Goal: Transaction & Acquisition: Purchase product/service

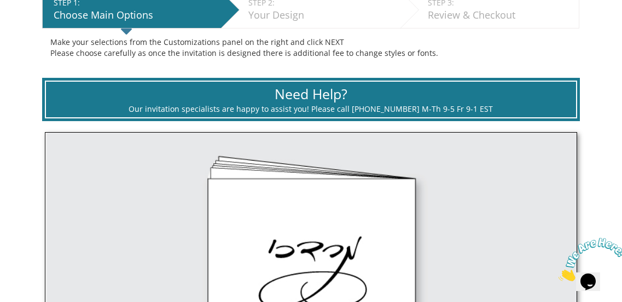
scroll to position [106, 0]
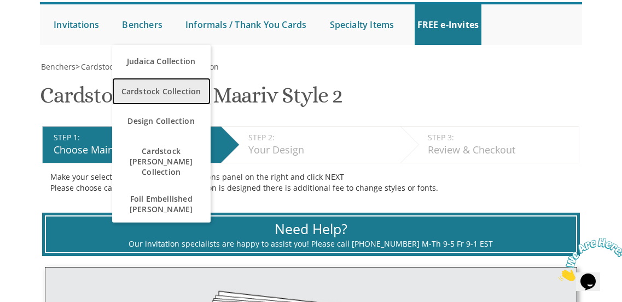
click at [173, 91] on span "Cardstock Collection" at bounding box center [161, 90] width 93 height 21
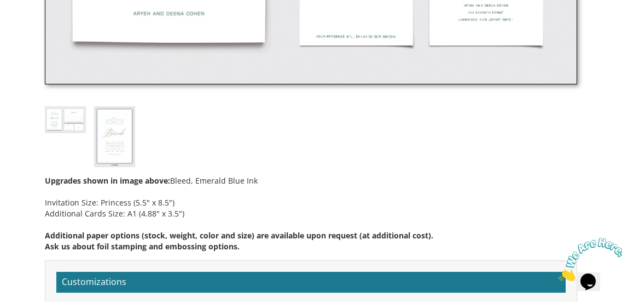
scroll to position [698, 0]
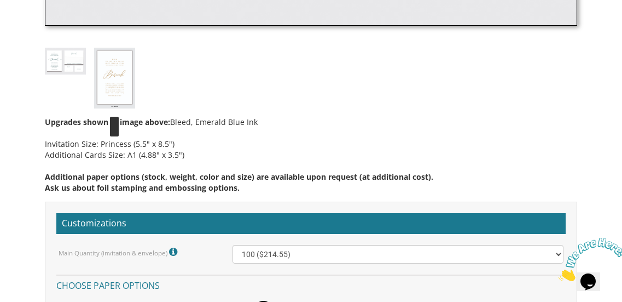
click at [120, 73] on img at bounding box center [114, 78] width 41 height 61
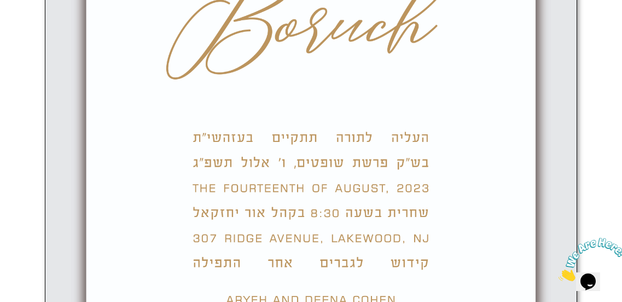
click at [111, 154] on img at bounding box center [311, 70] width 533 height 791
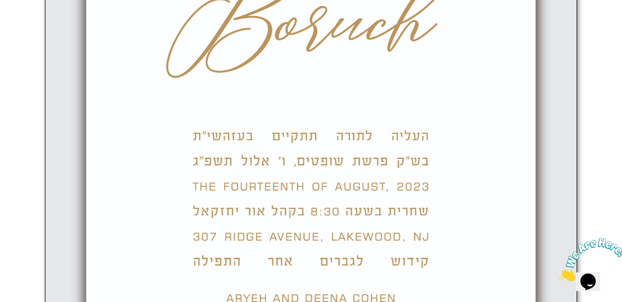
scroll to position [695, 0]
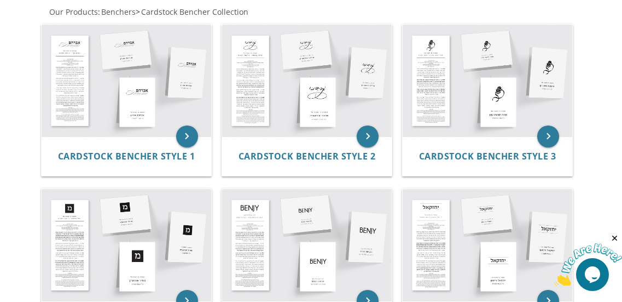
scroll to position [268, 0]
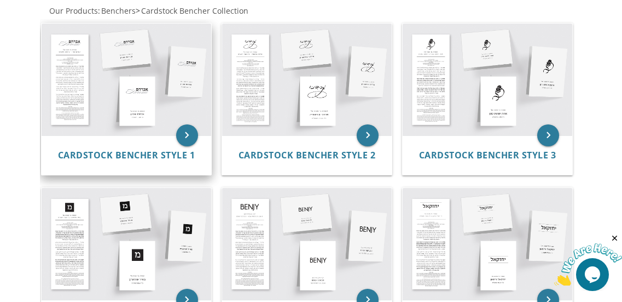
click at [108, 111] on img at bounding box center [127, 80] width 170 height 112
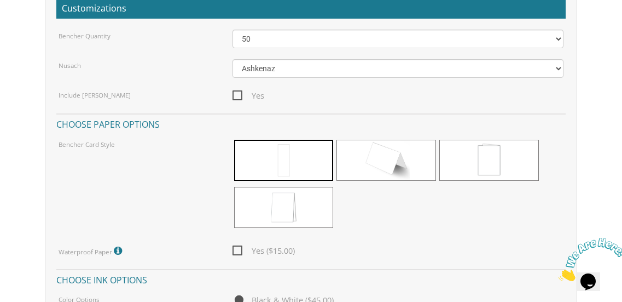
scroll to position [843, 0]
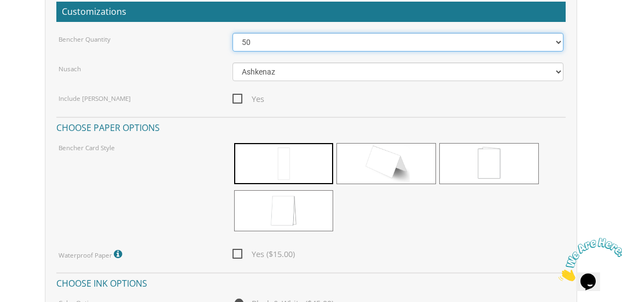
click at [546, 38] on select "50 60 70 80 90 100 125 150 175 200 225 250 275 300 325 350 375 400 425 450 475 …" at bounding box center [399, 42] width 332 height 19
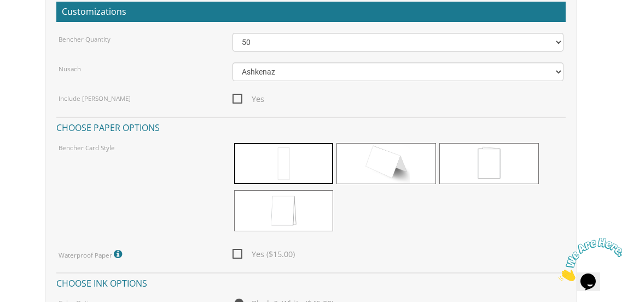
click at [604, 33] on body "My Cart {{shoppingcart.totalQuantityDisplay}} Total: {{shoppingcart.subtotal}} …" at bounding box center [311, 41] width 622 height 1768
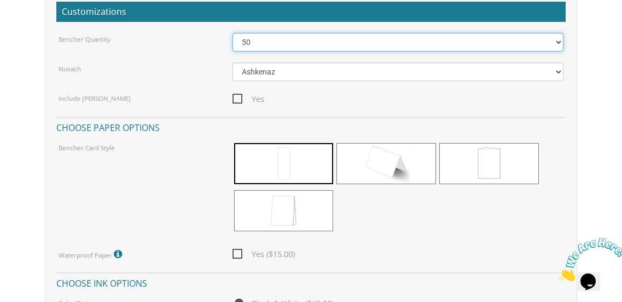
click at [529, 41] on select "50 60 70 80 90 100 125 150 175 200 225 250 275 300 325 350 375 400 425 450 475 …" at bounding box center [399, 42] width 332 height 19
select select "100"
click at [233, 33] on select "50 60 70 80 90 100 125 150 175 200 225 250 275 300 325 350 375 400 425 450 475 …" at bounding box center [399, 42] width 332 height 19
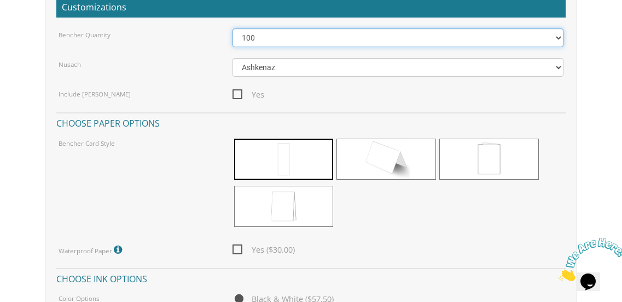
scroll to position [0, 0]
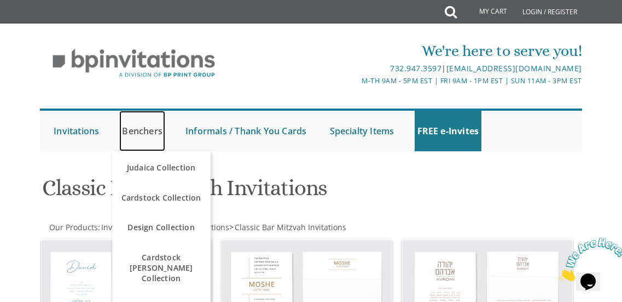
click at [130, 130] on link "Benchers" at bounding box center [142, 131] width 46 height 41
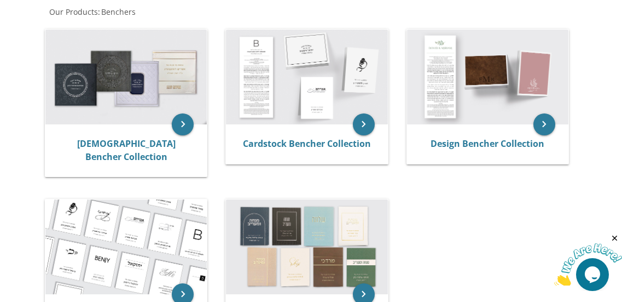
scroll to position [214, 0]
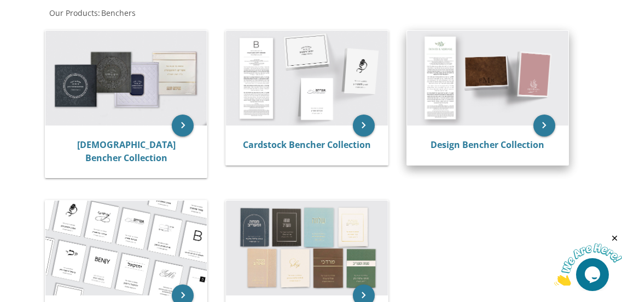
click at [458, 100] on img at bounding box center [488, 78] width 162 height 94
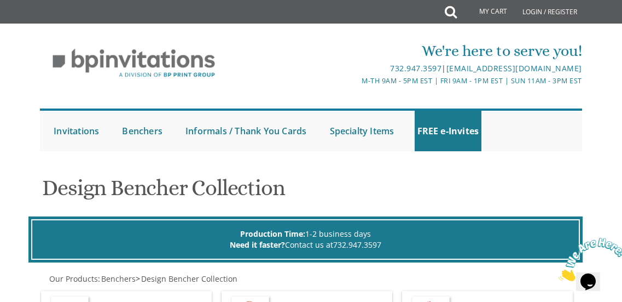
drag, startPoint x: 629, startPoint y: 36, endPoint x: 630, endPoint y: -11, distance: 46.5
click at [622, 0] on html "My Cart Total: View Cart Item(s) Submit My Cart Total: View Cart Item(s) Login …" at bounding box center [311, 151] width 622 height 302
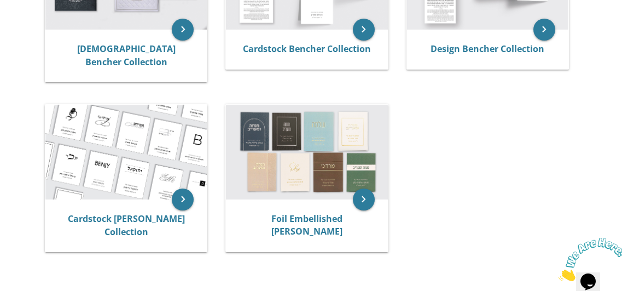
scroll to position [309, 0]
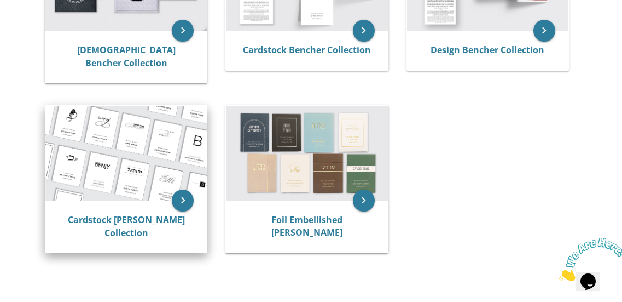
click at [128, 178] on img at bounding box center [126, 153] width 162 height 95
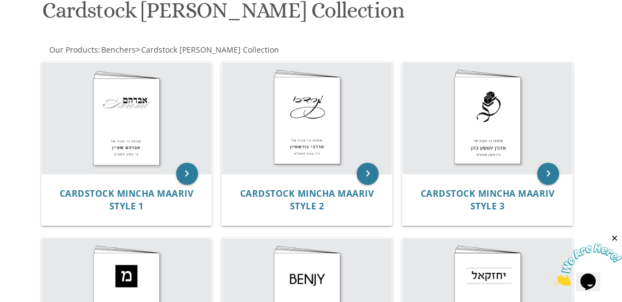
scroll to position [183, 0]
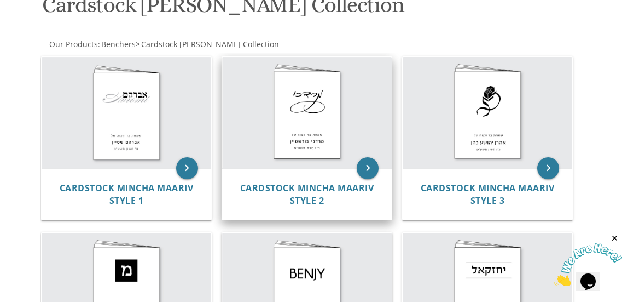
click at [290, 119] on img at bounding box center [307, 112] width 170 height 111
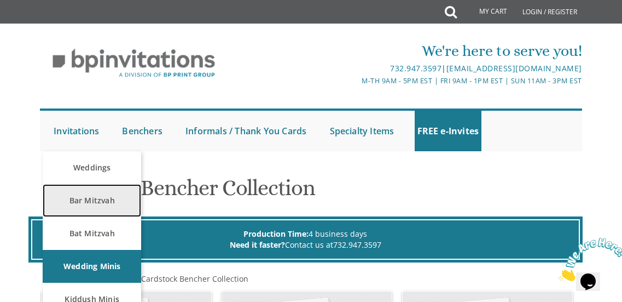
click at [97, 199] on link "Bar Mitzvah" at bounding box center [92, 200] width 99 height 33
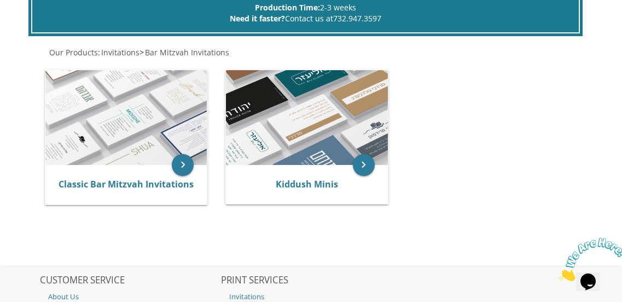
scroll to position [222, 0]
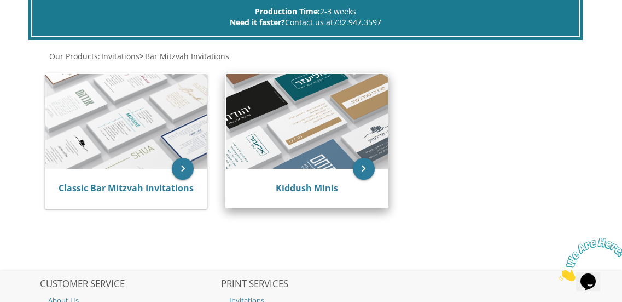
click at [314, 133] on img at bounding box center [307, 121] width 162 height 94
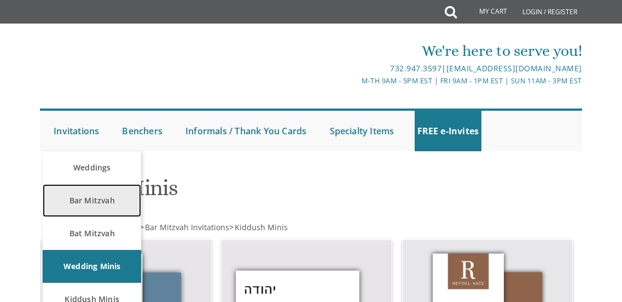
click at [87, 206] on link "Bar Mitzvah" at bounding box center [92, 200] width 99 height 33
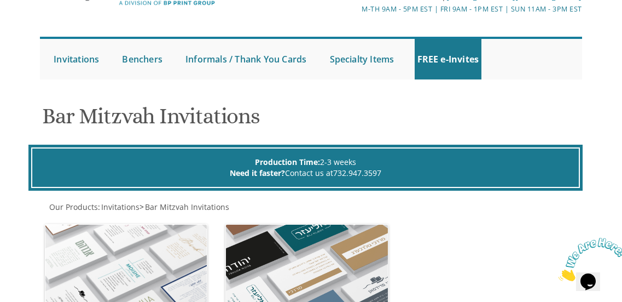
scroll to position [151, 0]
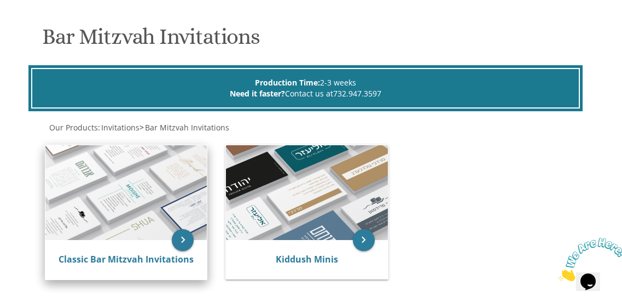
click at [157, 195] on img at bounding box center [126, 192] width 162 height 94
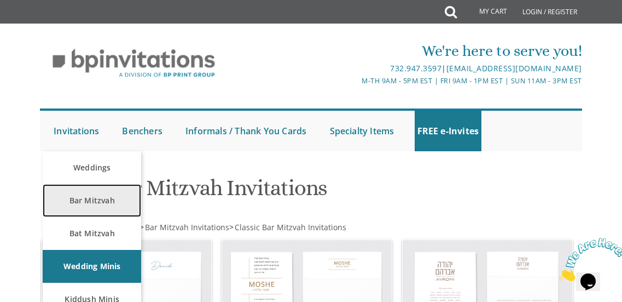
click at [82, 192] on link "Bar Mitzvah" at bounding box center [92, 200] width 99 height 33
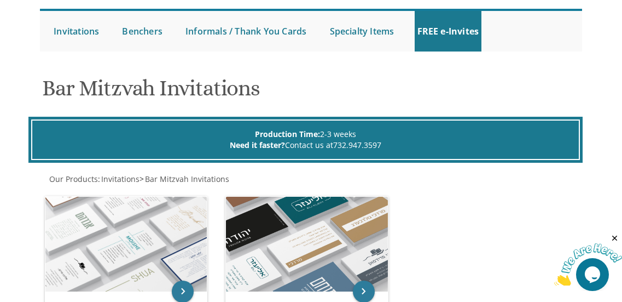
scroll to position [97, 0]
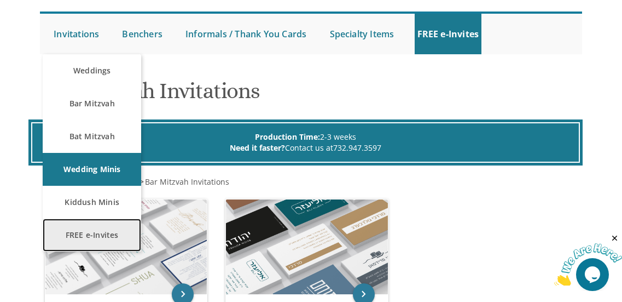
click at [92, 240] on link "FREE e-Invites" at bounding box center [92, 234] width 99 height 33
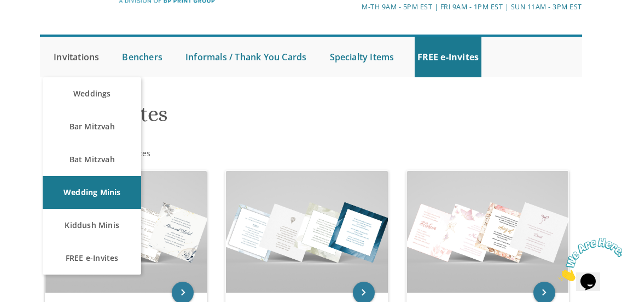
scroll to position [88, 0]
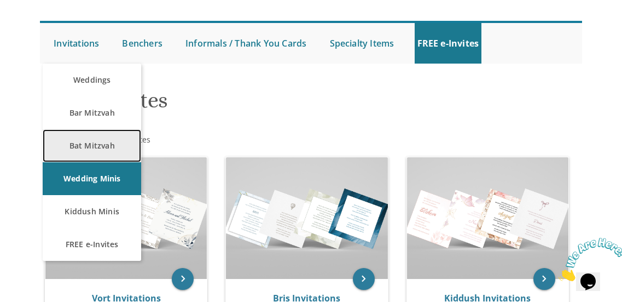
click at [75, 145] on link "Bat Mitzvah" at bounding box center [92, 145] width 99 height 33
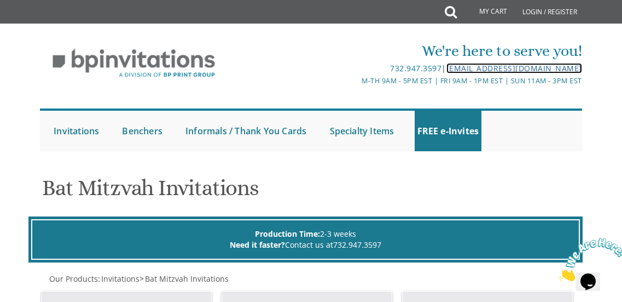
click at [503, 70] on link "[EMAIL_ADDRESS][DOMAIN_NAME]" at bounding box center [515, 68] width 136 height 10
click at [524, 171] on div "Bat Mitzvah Invitations Production Time: 2-3 weeks Need it faster? Contact us a…" at bounding box center [311, 215] width 554 height 95
drag, startPoint x: 443, startPoint y: 66, endPoint x: 591, endPoint y: 67, distance: 147.3
click at [591, 67] on div "We're here to serve you! 732.947.3597 | invitations@bpprintgroup.com M-Th 9am -…" at bounding box center [311, 95] width 560 height 122
copy link "[EMAIL_ADDRESS][DOMAIN_NAME]"
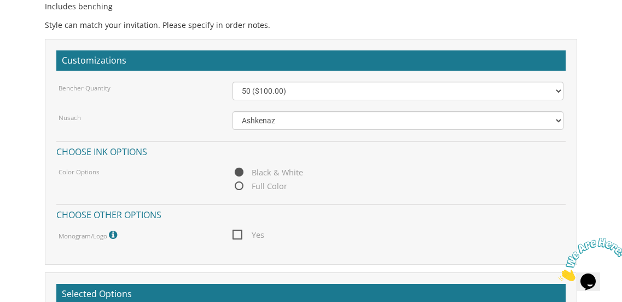
scroll to position [824, 0]
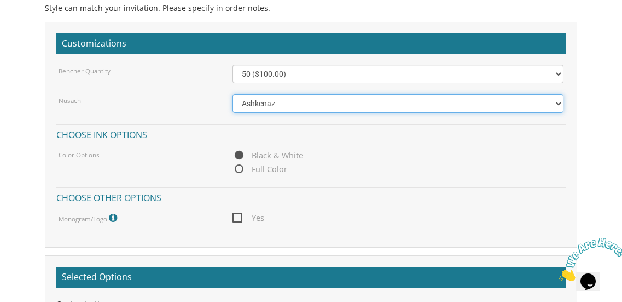
click at [359, 105] on select "Ashkenaz [PERSON_NAME]" at bounding box center [399, 103] width 332 height 19
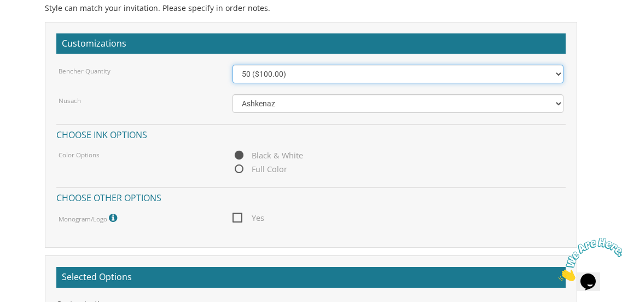
click at [354, 70] on select "50 ($100.00) 60 ($120.00) 70 ($140.00) 80 ($160.00) 90 ($180.00) 100 ($200.00) …" at bounding box center [399, 74] width 332 height 19
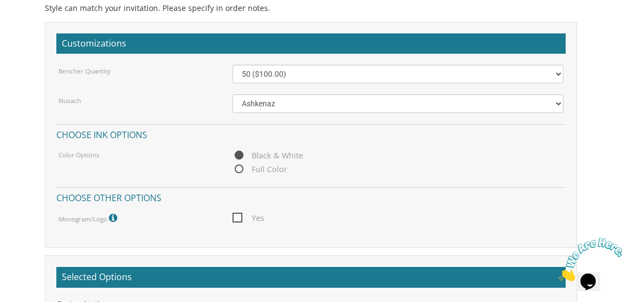
click at [585, 95] on div "Customizations Bencher Quantity 50 ($100.00) 60 ($120.00) 70 ($140.00) 80 ($160…" at bounding box center [312, 213] width 550 height 383
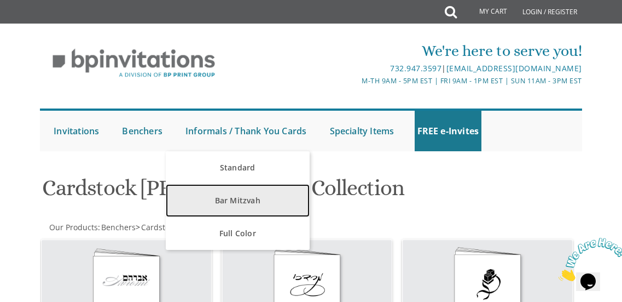
click at [238, 194] on link "Bar Mitzvah" at bounding box center [238, 200] width 144 height 33
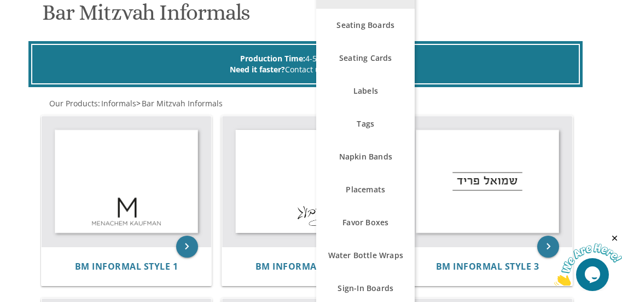
scroll to position [197, 0]
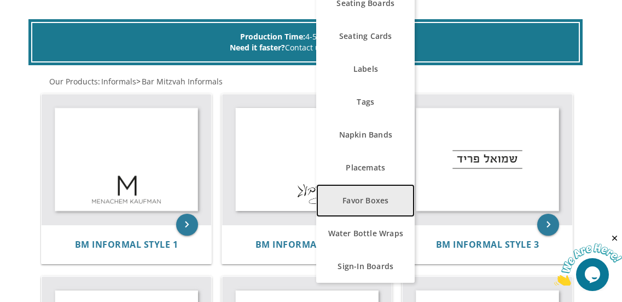
click at [374, 194] on link "Favor Boxes" at bounding box center [365, 200] width 99 height 33
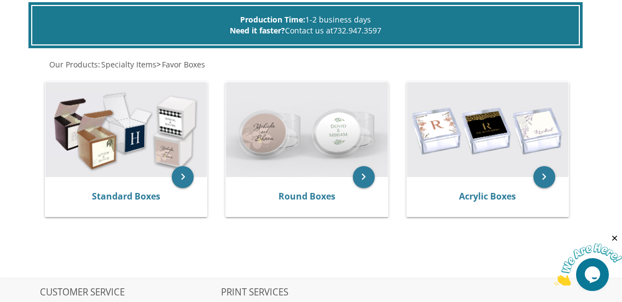
scroll to position [209, 0]
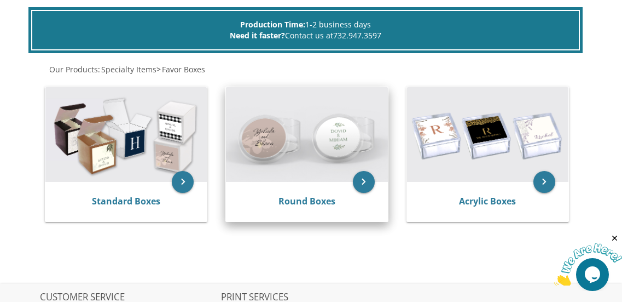
click at [321, 123] on img at bounding box center [307, 134] width 162 height 94
click at [348, 150] on img at bounding box center [307, 134] width 162 height 94
click at [321, 163] on img at bounding box center [307, 134] width 162 height 94
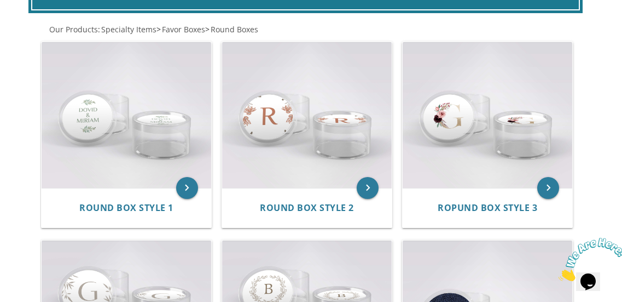
scroll to position [264, 0]
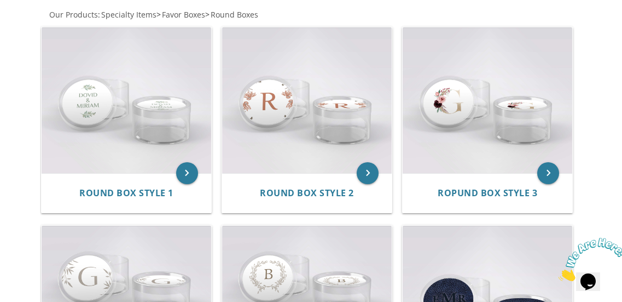
drag, startPoint x: 612, startPoint y: 57, endPoint x: 604, endPoint y: 70, distance: 14.5
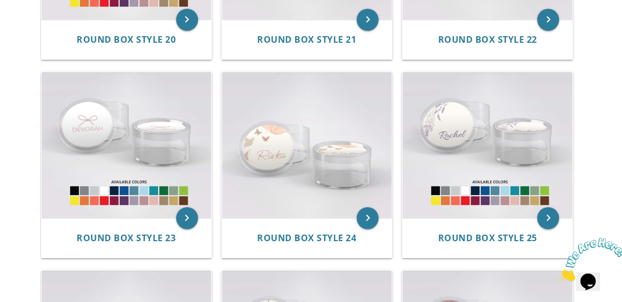
scroll to position [1620, 0]
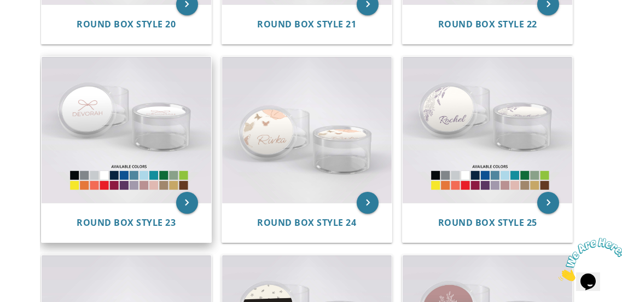
click at [123, 126] on img at bounding box center [127, 130] width 170 height 146
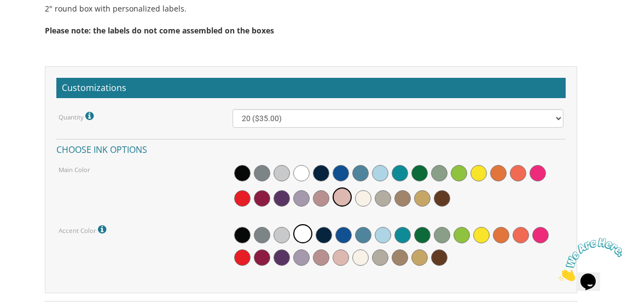
scroll to position [902, 0]
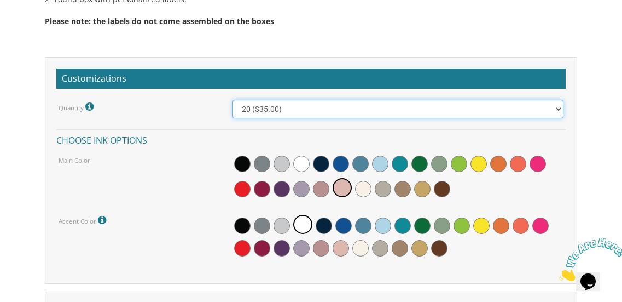
click at [420, 111] on select "20 ($35.00) 40 ($53.00) 60 ($65.00) 80 ($75.00) 100 ($85.00)" at bounding box center [399, 109] width 332 height 19
select select "100"
click at [233, 100] on select "20 ($35.00) 40 ($53.00) 60 ($65.00) 80 ($75.00) 100 ($85.00)" at bounding box center [399, 109] width 332 height 19
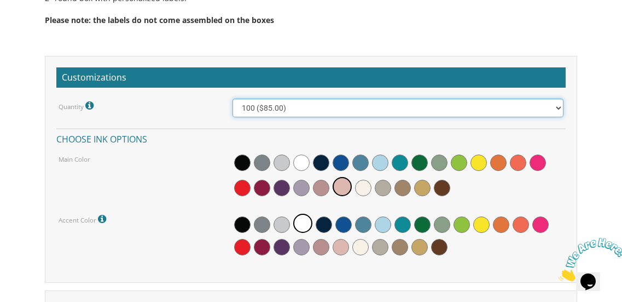
scroll to position [912, 0]
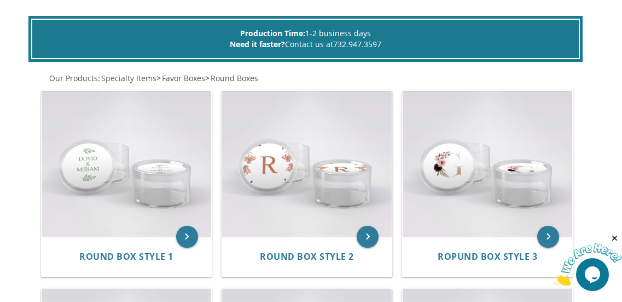
scroll to position [203, 0]
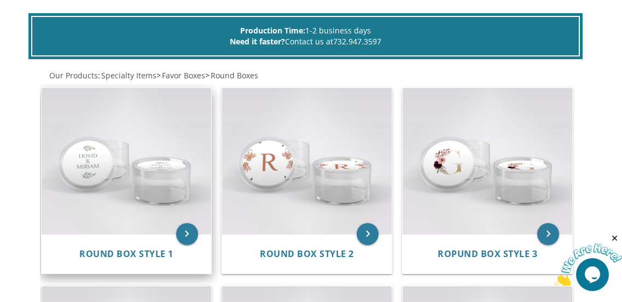
click at [119, 145] on img at bounding box center [127, 161] width 170 height 146
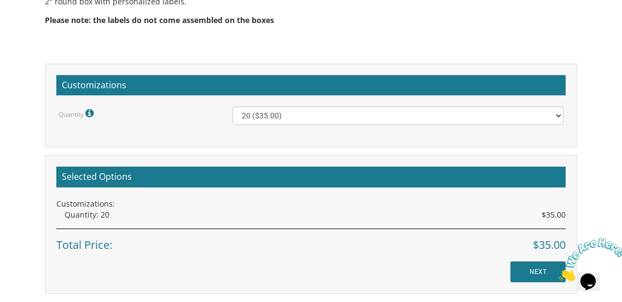
scroll to position [912, 0]
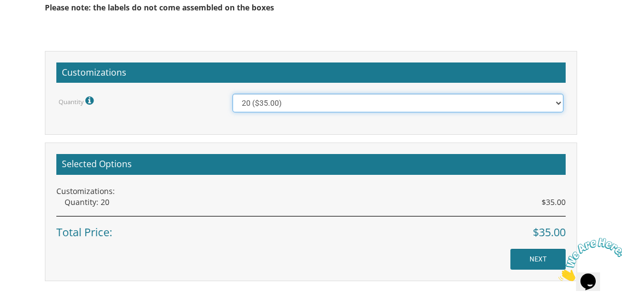
click at [474, 103] on select "20 ($35.00) 40 ($53.00) 60 ($65.00) 80 ($75.00) 100 ($85.00)" at bounding box center [399, 103] width 332 height 19
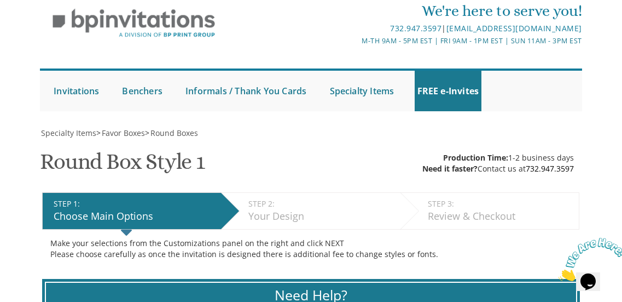
scroll to position [0, 0]
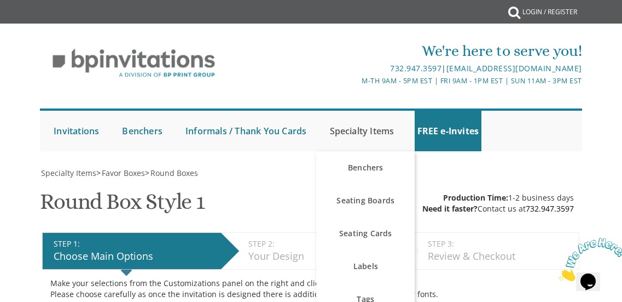
select select "100"
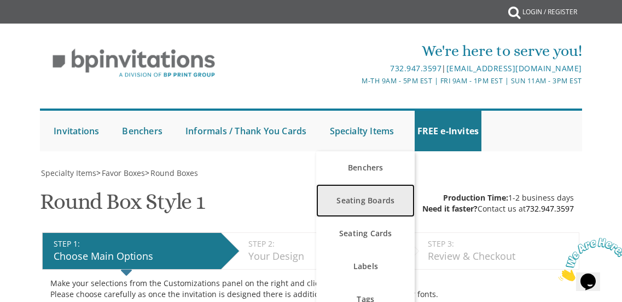
click at [370, 206] on link "Seating Boards" at bounding box center [365, 200] width 99 height 33
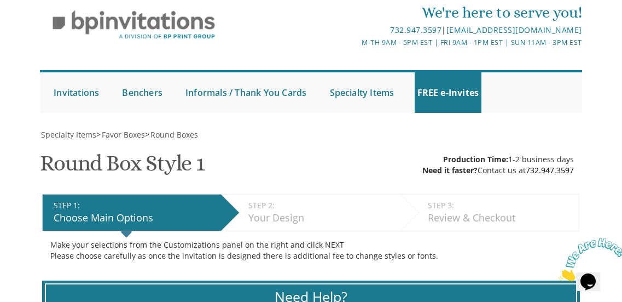
scroll to position [32, 0]
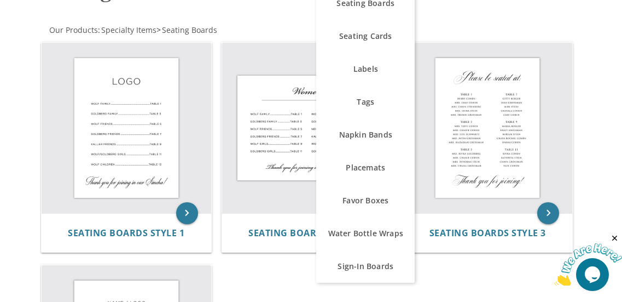
scroll to position [219, 0]
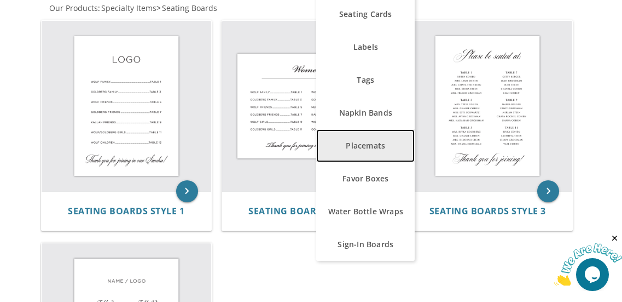
click at [382, 140] on link "Placemats" at bounding box center [365, 145] width 99 height 33
click at [383, 143] on link "Placemats" at bounding box center [365, 145] width 99 height 33
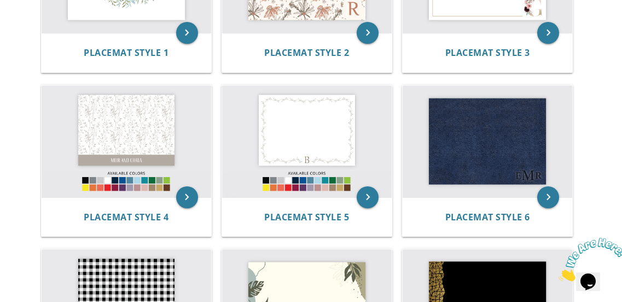
scroll to position [363, 0]
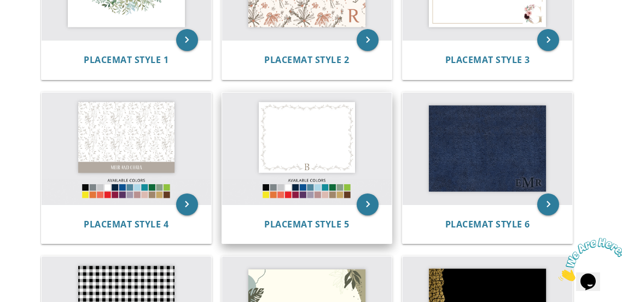
click at [264, 130] on img at bounding box center [307, 149] width 170 height 112
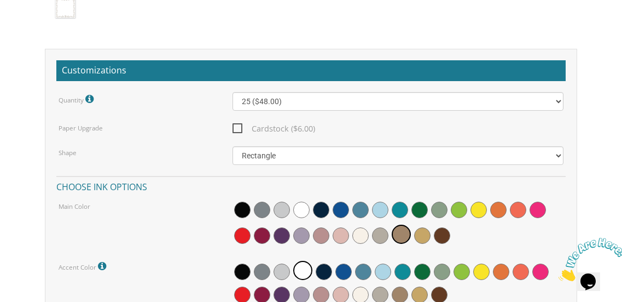
scroll to position [1137, 0]
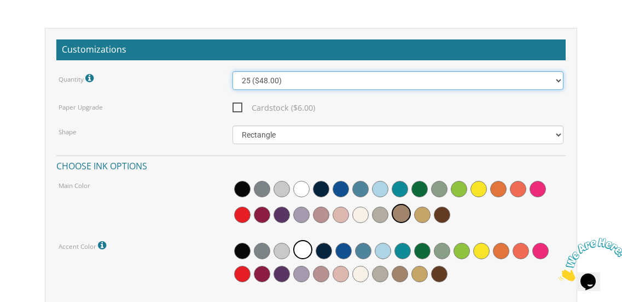
click at [486, 71] on select "25 ($48.00) 30 ($53.00) 35 ($58.00) 40 ($63.00) 45 ($68.00) 50 ($73.00) 55 ($78…" at bounding box center [399, 80] width 332 height 19
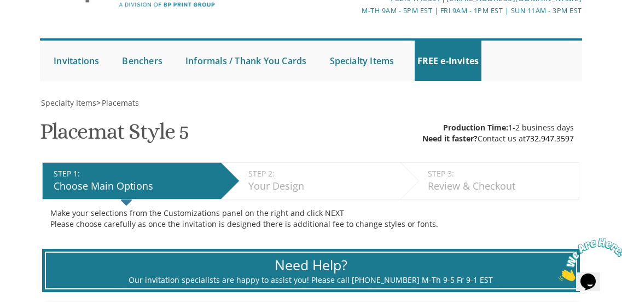
scroll to position [92, 0]
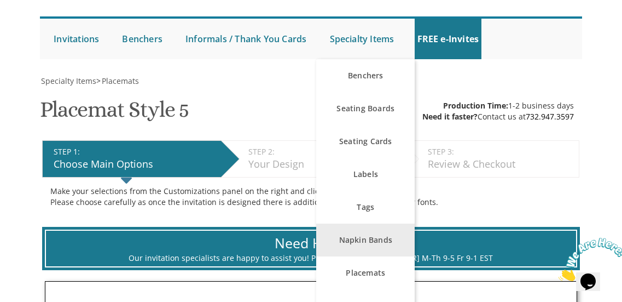
select select "65"
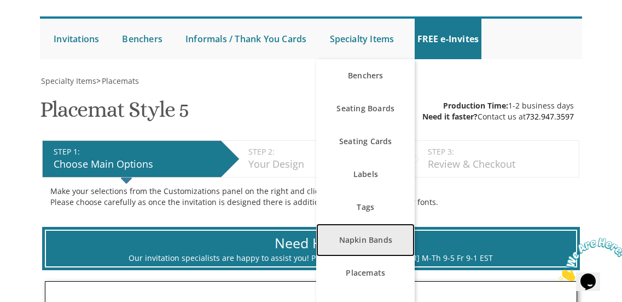
click at [345, 231] on link "Napkin Bands" at bounding box center [365, 239] width 99 height 33
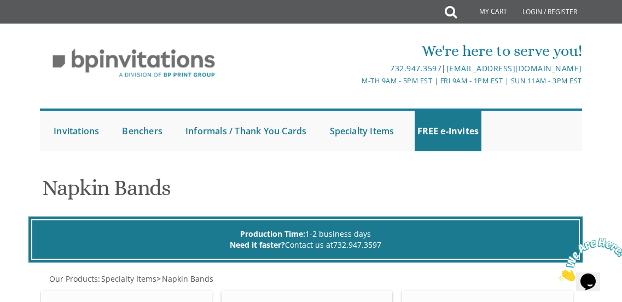
drag, startPoint x: 625, startPoint y: 27, endPoint x: 618, endPoint y: 15, distance: 13.2
click at [618, 15] on html "My Cart Total: View Cart Item(s) Submit My Cart Total: View Cart Item(s) Login …" at bounding box center [311, 151] width 622 height 302
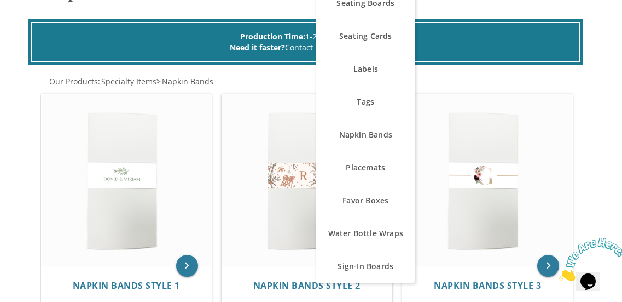
scroll to position [219, 0]
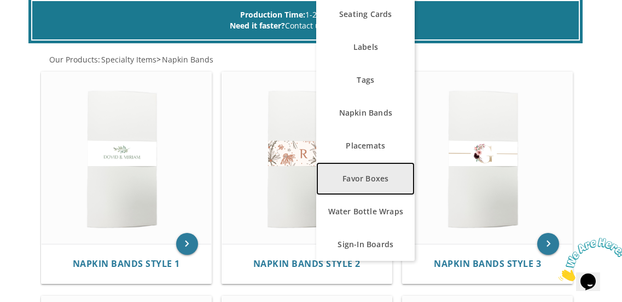
click at [383, 180] on link "Favor Boxes" at bounding box center [365, 178] width 99 height 33
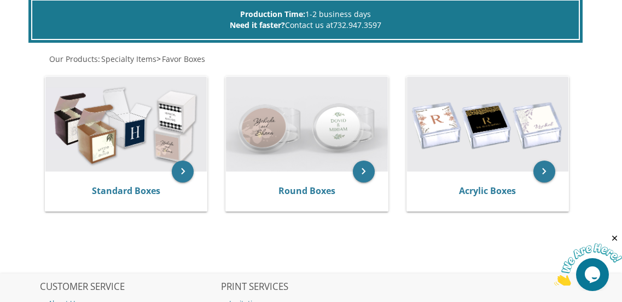
scroll to position [232, 0]
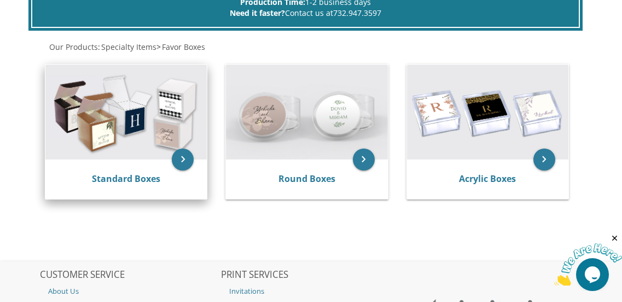
click at [160, 109] on img at bounding box center [126, 112] width 162 height 94
click at [111, 144] on img at bounding box center [126, 112] width 162 height 94
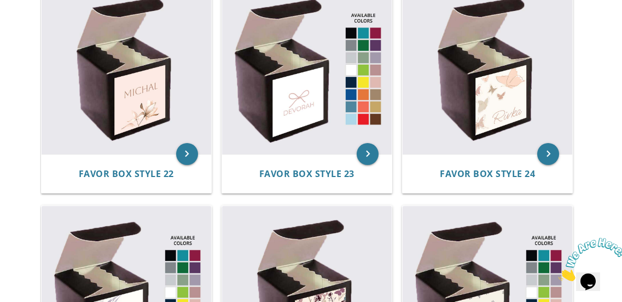
scroll to position [1865, 0]
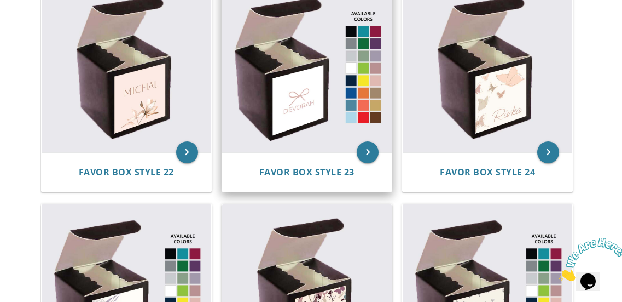
click at [302, 108] on img at bounding box center [307, 67] width 170 height 170
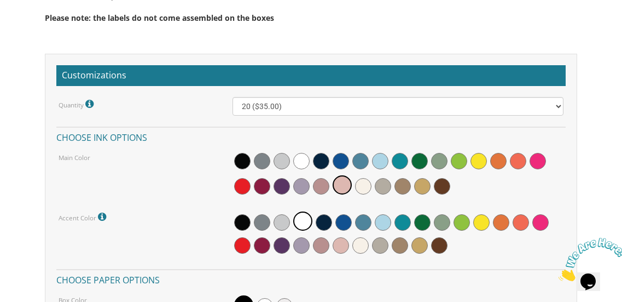
scroll to position [1007, 0]
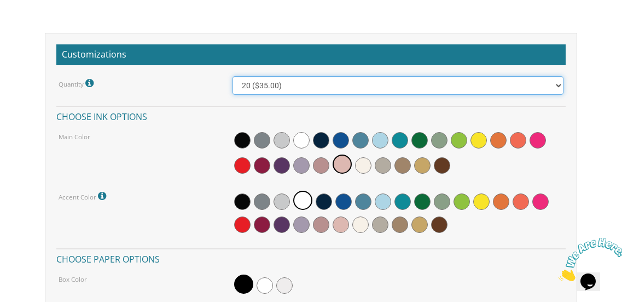
click at [397, 89] on select "20 ($35.00) 40 ($53.00) 60 ($65.00) 80 ($75.00) 100 ($85.00)" at bounding box center [399, 85] width 332 height 19
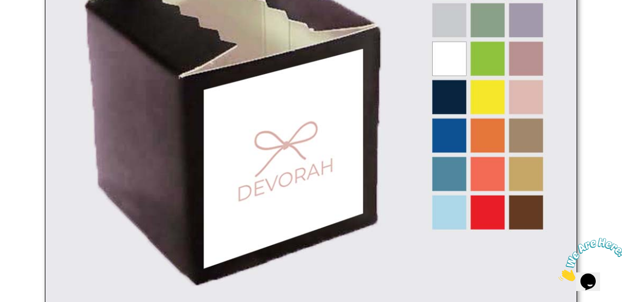
scroll to position [0, 0]
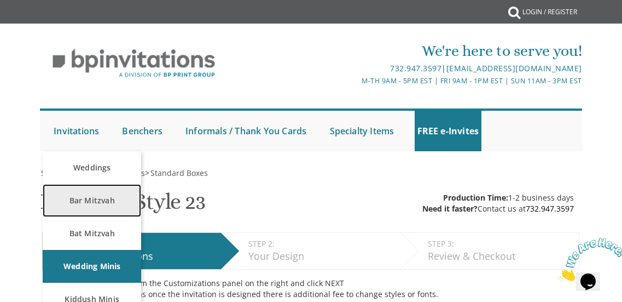
click at [90, 199] on link "Bar Mitzvah" at bounding box center [92, 200] width 99 height 33
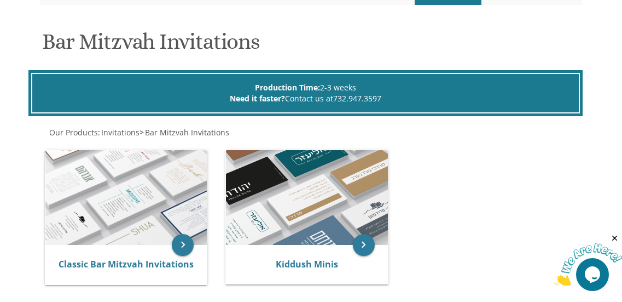
scroll to position [186, 0]
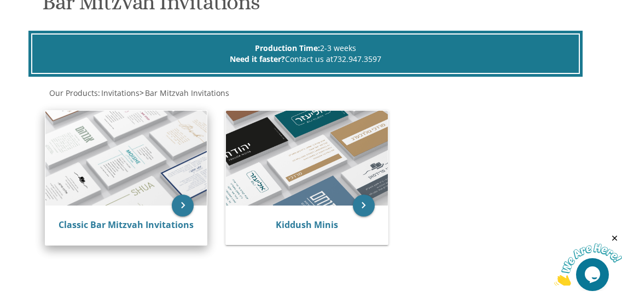
click at [140, 177] on img at bounding box center [126, 158] width 162 height 94
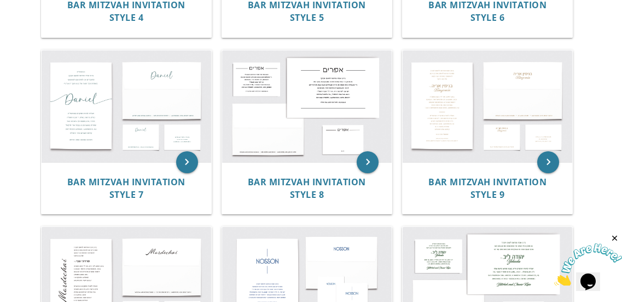
scroll to position [583, 0]
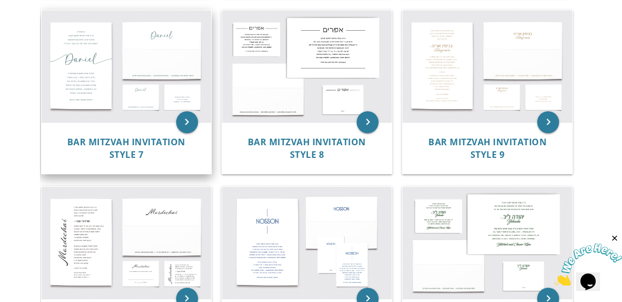
click at [101, 93] on img at bounding box center [127, 66] width 170 height 112
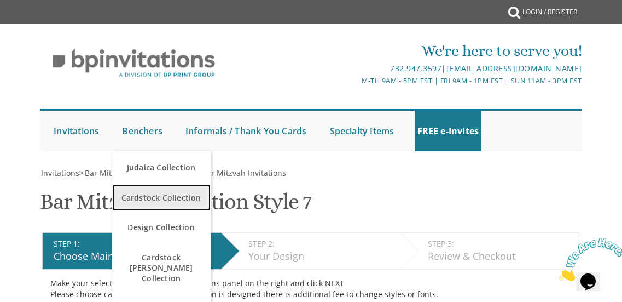
click at [146, 198] on span "Cardstock Collection" at bounding box center [161, 197] width 93 height 21
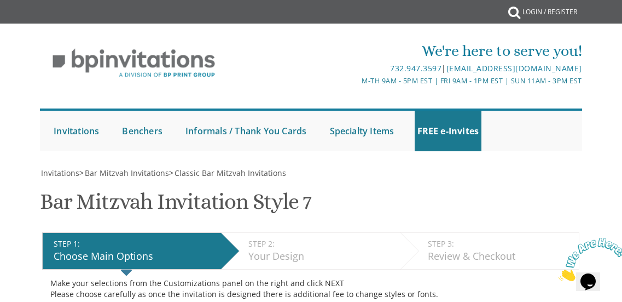
click at [361, 37] on div "We're here to serve you! 732.947.3597 | invitations@bpprintgroup.com M-Th 9am -…" at bounding box center [311, 62] width 544 height 57
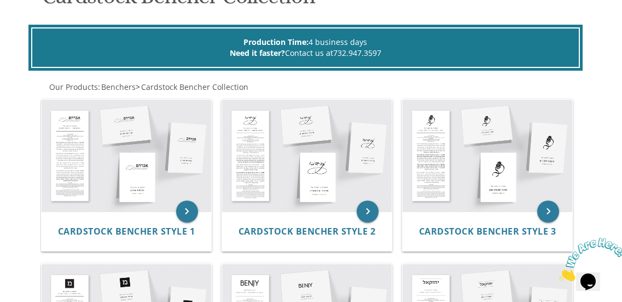
scroll to position [278, 0]
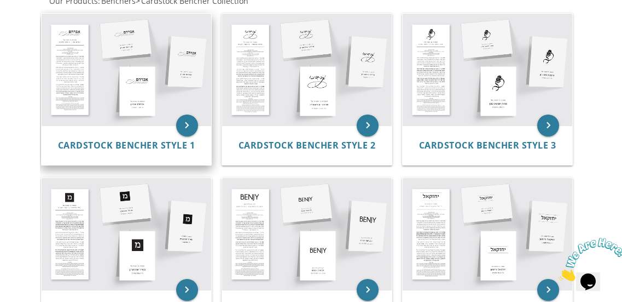
click at [160, 105] on img at bounding box center [127, 70] width 170 height 112
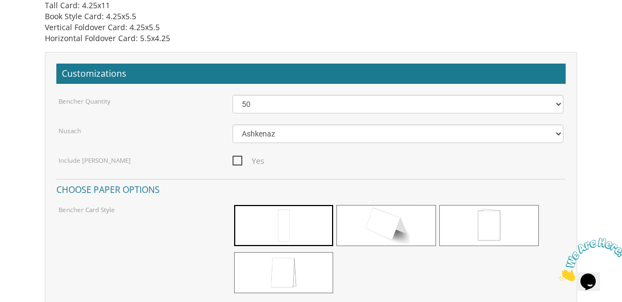
scroll to position [783, 0]
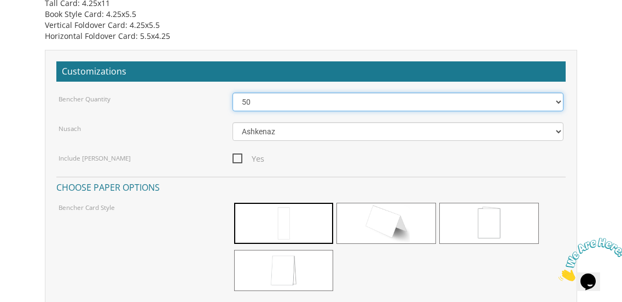
click at [413, 102] on select "50 60 70 80 90 100 125 150 175 200 225 250 275 300 325 350 375 400 425 450 475 …" at bounding box center [399, 102] width 332 height 19
click at [233, 93] on select "50 60 70 80 90 100 125 150 175 200 225 250 275 300 325 350 375 400 425 450 475 …" at bounding box center [399, 102] width 332 height 19
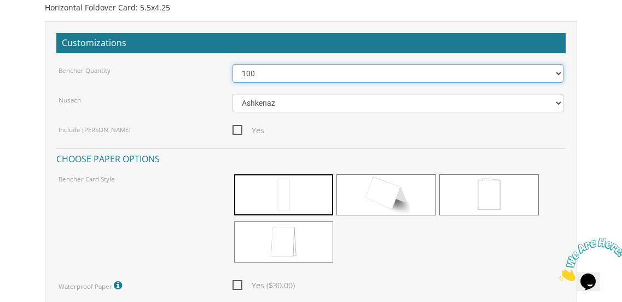
scroll to position [803, 0]
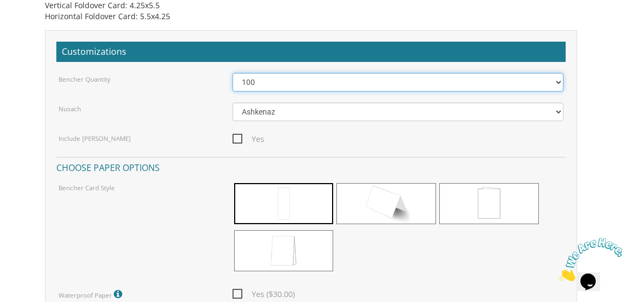
click at [498, 88] on select "50 60 70 80 90 100 125 150 175 200 225 250 275 300 325 350 375 400 425 450 475 …" at bounding box center [399, 82] width 332 height 19
click at [233, 73] on select "50 60 70 80 90 100 125 150 175 200 225 250 275 300 325 350 375 400 425 450 475 …" at bounding box center [399, 82] width 332 height 19
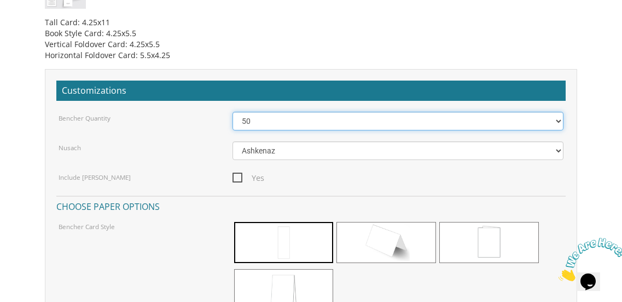
scroll to position [0, 0]
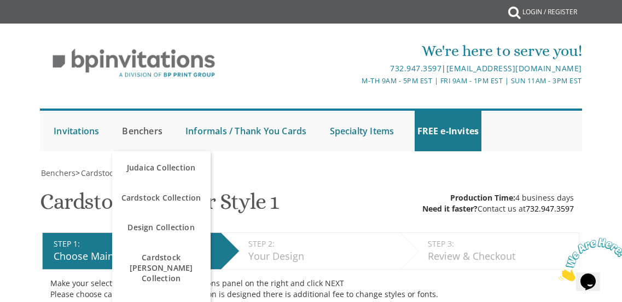
select select "80"
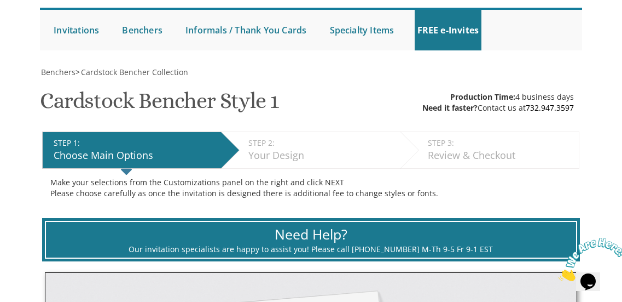
scroll to position [108, 0]
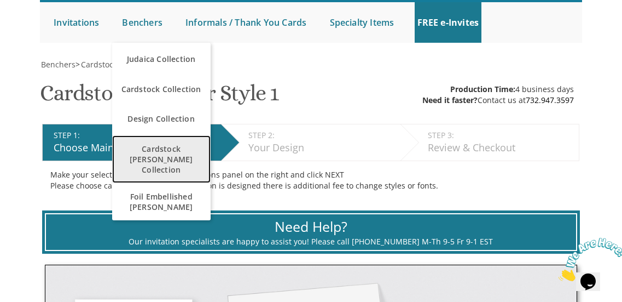
click at [158, 152] on span "Cardstock [PERSON_NAME] Collection" at bounding box center [161, 159] width 93 height 42
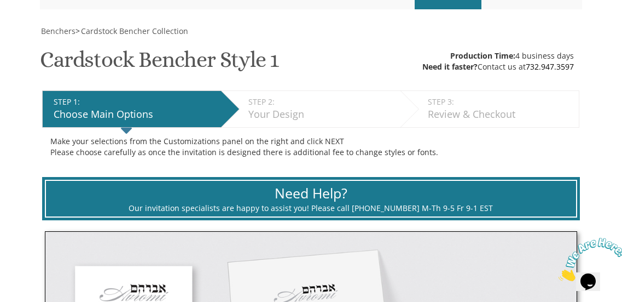
scroll to position [141, 0]
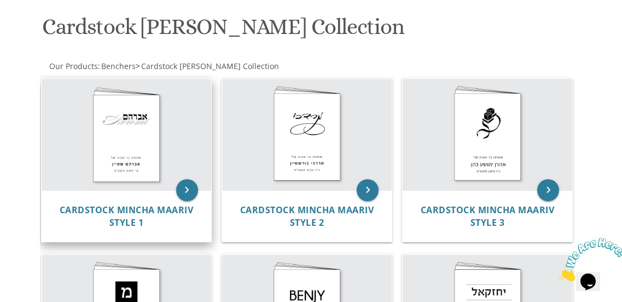
click at [140, 152] on img at bounding box center [127, 134] width 170 height 111
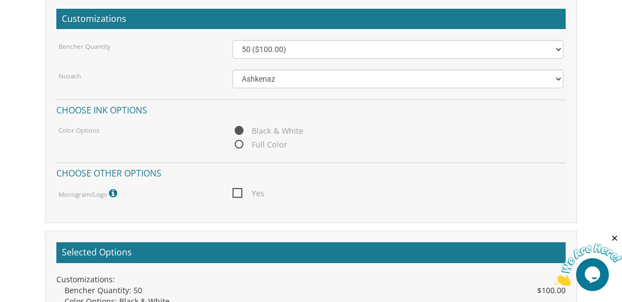
scroll to position [794, 0]
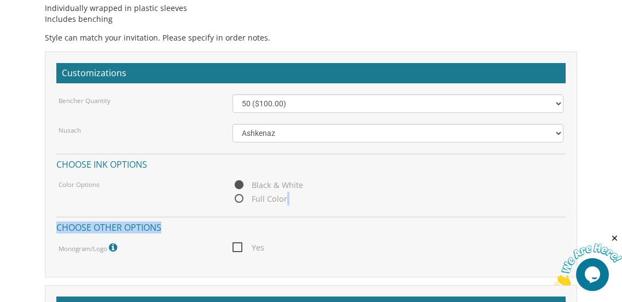
drag, startPoint x: 622, startPoint y: 201, endPoint x: 626, endPoint y: 269, distance: 68.5
drag, startPoint x: 604, startPoint y: 186, endPoint x: 626, endPoint y: 192, distance: 22.7
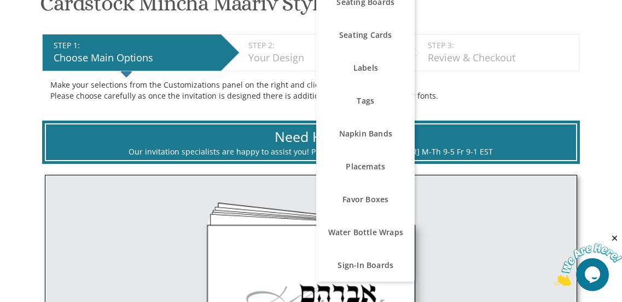
scroll to position [197, 0]
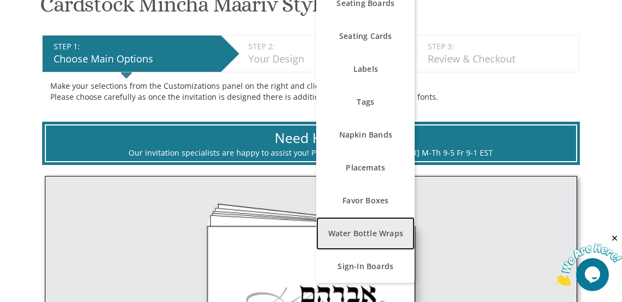
click at [374, 227] on link "Water Bottle Wraps" at bounding box center [365, 233] width 99 height 33
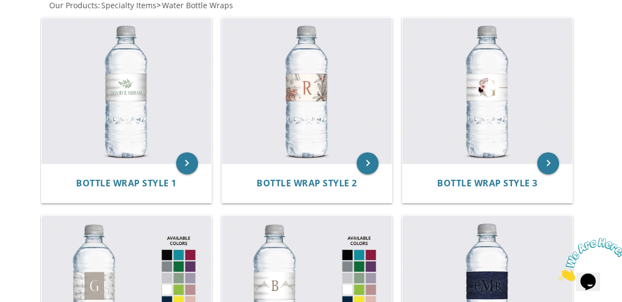
scroll to position [299, 0]
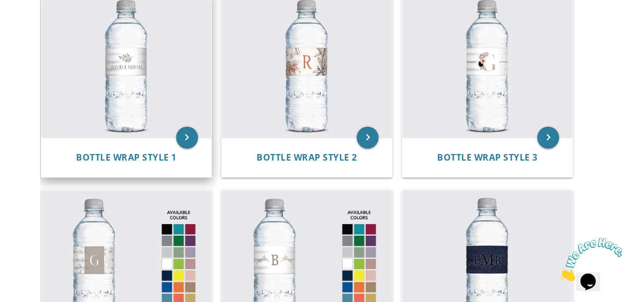
click at [124, 70] on img at bounding box center [127, 64] width 170 height 145
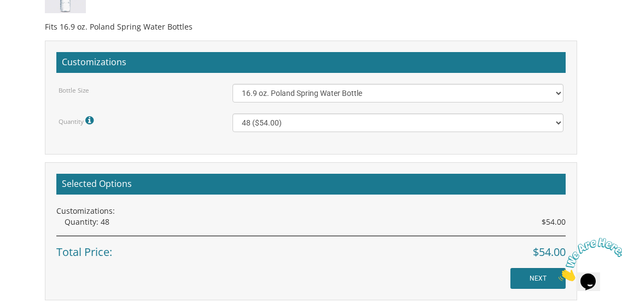
scroll to position [878, 0]
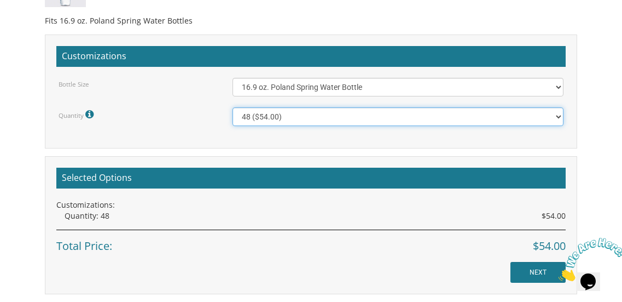
click at [518, 114] on select "48 ($54.00) 96 ($72.00) 144 ($99.00) 192 ($126.00)" at bounding box center [399, 116] width 332 height 19
click at [233, 107] on select "48 ($54.00) 96 ($72.00) 144 ($99.00) 192 ($126.00)" at bounding box center [399, 116] width 332 height 19
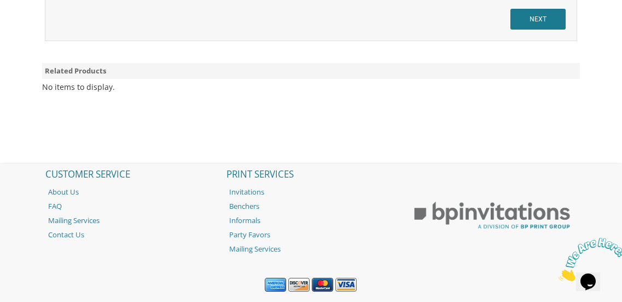
scroll to position [1126, 0]
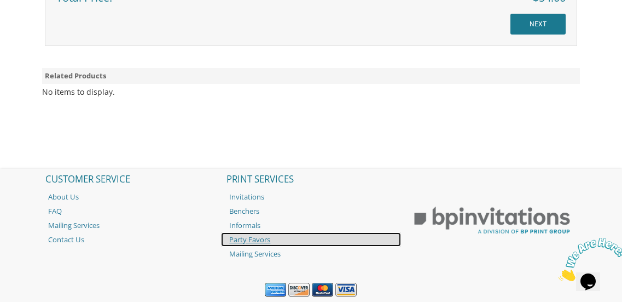
click at [258, 237] on link "Party Favors" at bounding box center [311, 239] width 180 height 14
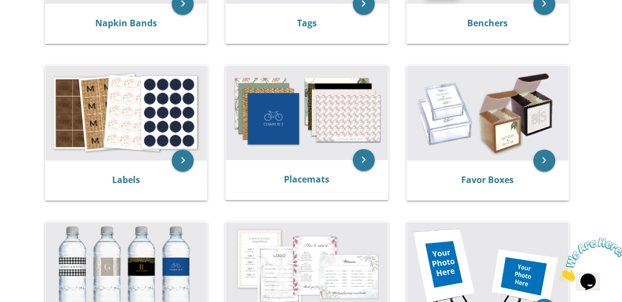
scroll to position [340, 0]
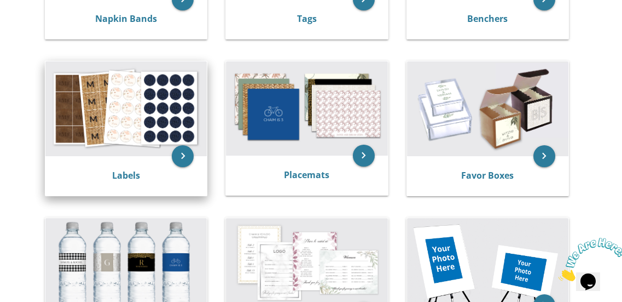
click at [156, 94] on img at bounding box center [126, 108] width 162 height 94
click at [154, 123] on img at bounding box center [126, 108] width 162 height 94
click at [125, 101] on img at bounding box center [126, 108] width 162 height 94
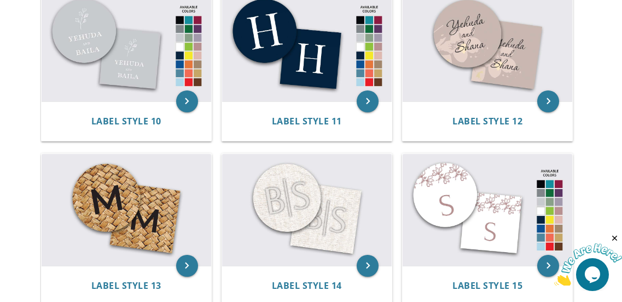
scroll to position [750, 0]
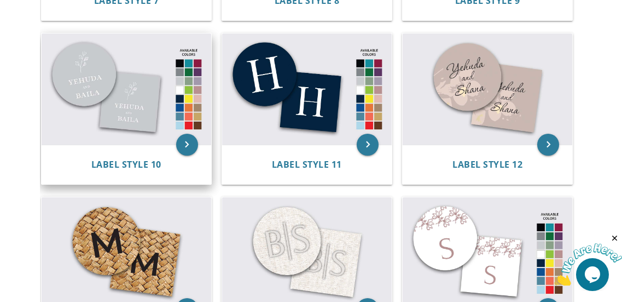
click at [137, 91] on img at bounding box center [127, 89] width 170 height 112
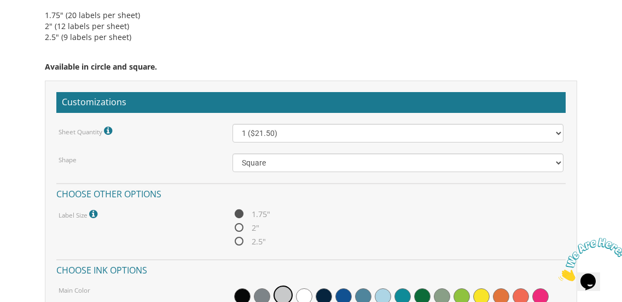
scroll to position [803, 0]
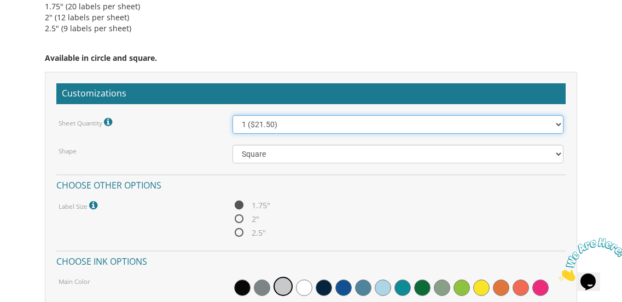
click at [504, 120] on select "1 ($21.50) 2 ($25.00) 3 ($28.50) 4 ($32.00) 5 ($35.50) 6 ($39.00) 7 ($42.50) 8 …" at bounding box center [399, 124] width 332 height 19
select select "25"
click at [233, 115] on select "1 ($21.50) 2 ($25.00) 3 ($28.50) 4 ($32.00) 5 ($35.50) 6 ($39.00) 7 ($42.50) 8 …" at bounding box center [399, 124] width 332 height 19
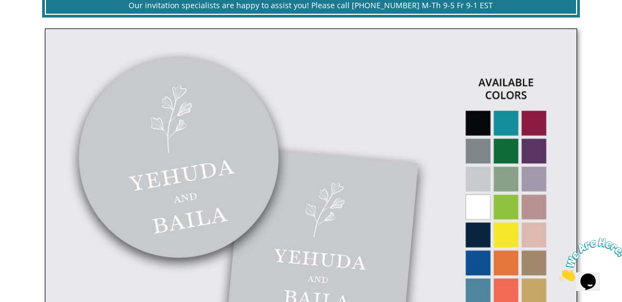
scroll to position [0, 0]
